Goal: Task Accomplishment & Management: Complete application form

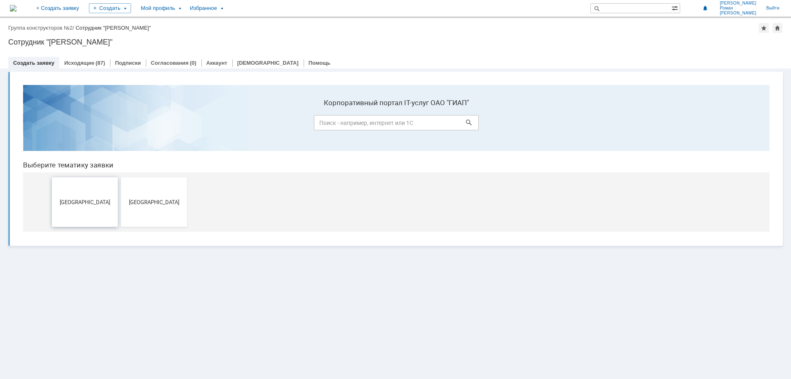
drag, startPoint x: 86, startPoint y: 201, endPoint x: 103, endPoint y: 278, distance: 79.3
click at [86, 201] on span "[GEOGRAPHIC_DATA]" at bounding box center [84, 202] width 61 height 6
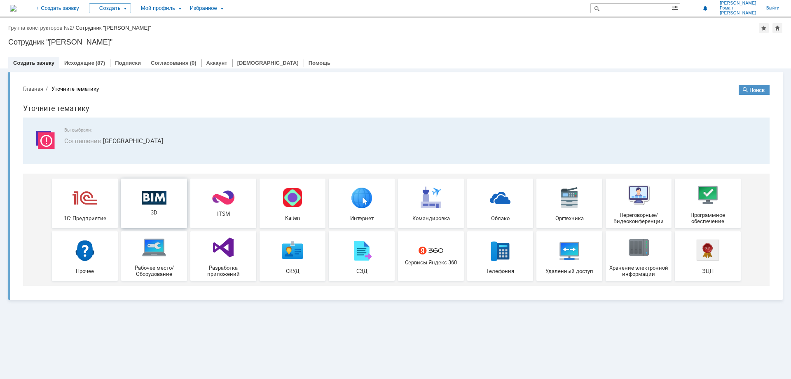
click at [161, 199] on img at bounding box center [154, 197] width 25 height 14
click at [90, 62] on link "Исходящие" at bounding box center [79, 63] width 30 height 6
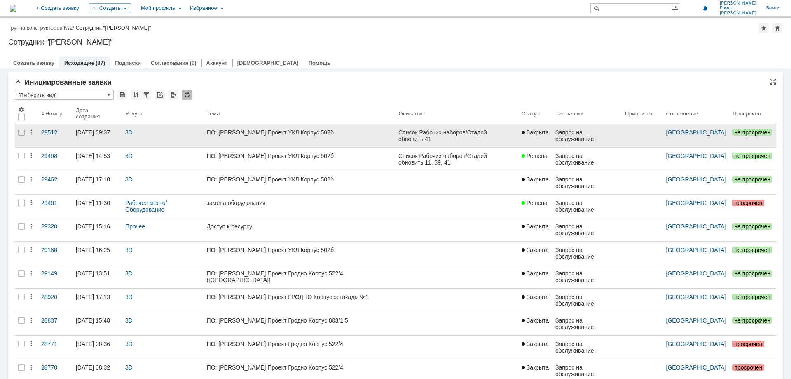
click at [260, 132] on div "ПО: [PERSON_NAME] Проект УКЛ Корпус 502б" at bounding box center [299, 132] width 185 height 7
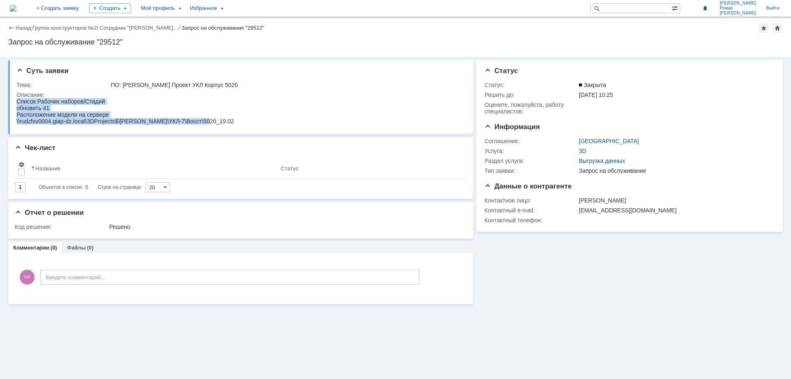
drag, startPoint x: 206, startPoint y: 120, endPoint x: 32, endPoint y: 198, distance: 190.6
click at [16, 100] on html "Список Рабочих наборов/Стадий обновить 41 Расположение модели на сервере \\rudz…" at bounding box center [238, 111] width 445 height 26
copy body "Список Рабочих наборов/Стадий обновить 41 Расположение модели на сервере \\rudz…"
drag, startPoint x: 112, startPoint y: 84, endPoint x: 207, endPoint y: 84, distance: 95.2
click at [207, 84] on div "ПО: [PERSON_NAME] Проект УКЛ Корпус 502б" at bounding box center [286, 85] width 350 height 7
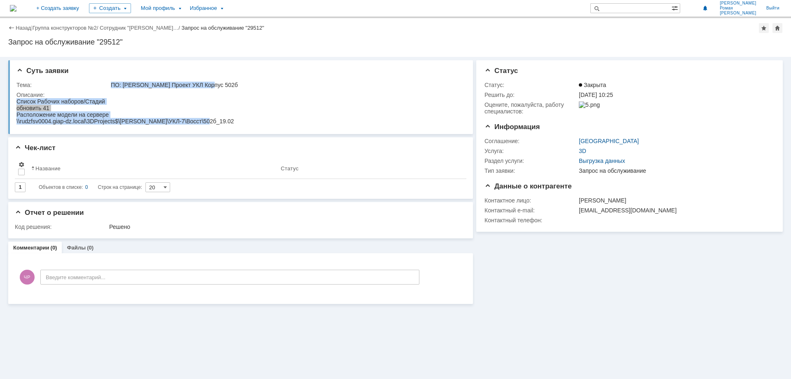
copy div "ПО: [PERSON_NAME] Проект УКЛ Корпус 502б"
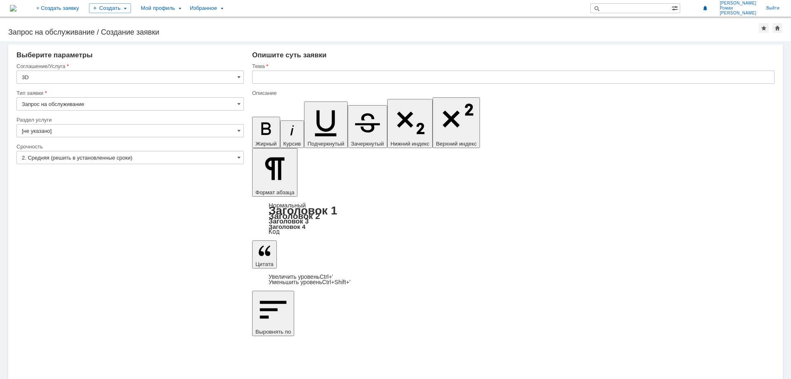
click at [92, 103] on input "Запрос на обслуживание" at bounding box center [130, 103] width 228 height 13
click at [91, 103] on input "Запрос на обслуживание" at bounding box center [130, 103] width 228 height 13
type input "Запрос на обслуживание"
click at [120, 133] on input "[не указано]" at bounding box center [130, 130] width 228 height 13
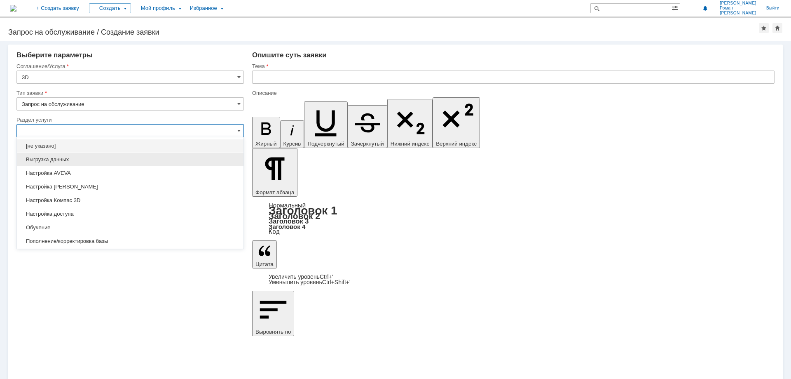
click at [107, 160] on span "Выгрузка данных" at bounding box center [130, 159] width 217 height 7
type input "Выгрузка данных"
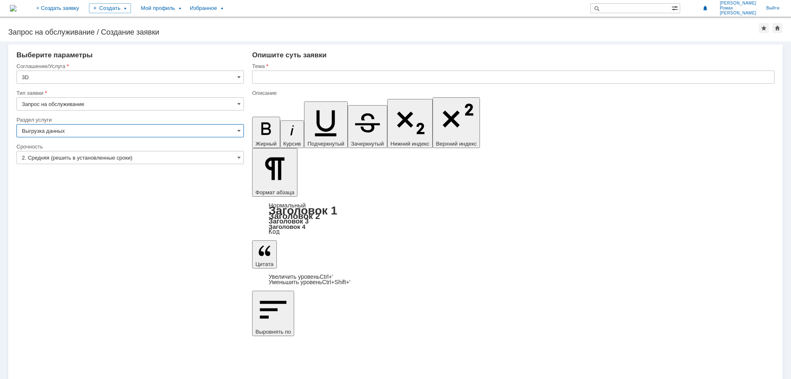
type input "ПО: Revit/[PERSON_NAME] Проект ** Корпус **"
type input "Выгрузка данных"
drag, startPoint x: 308, startPoint y: 2963, endPoint x: 246, endPoint y: 2941, distance: 66.0
drag, startPoint x: 290, startPoint y: 2950, endPoint x: 295, endPoint y: 2951, distance: 5.4
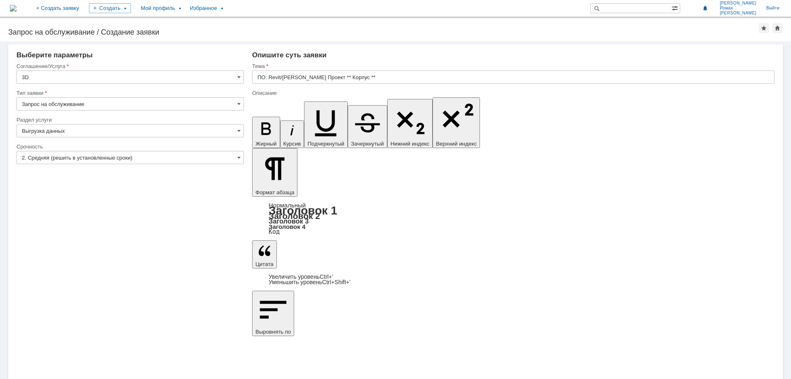
type input "ПО: [PERSON_NAME] Проект УКЛ Корпус 502б"
